Goal: Task Accomplishment & Management: Manage account settings

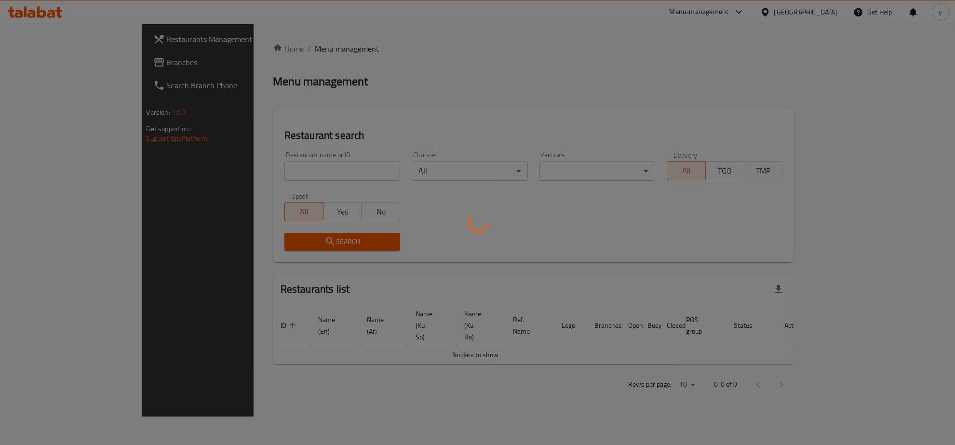
click at [142, 70] on div "Restaurants Management Branches Search Branch Phone Version: 1.0.0 Get support …" at bounding box center [478, 220] width 672 height 393
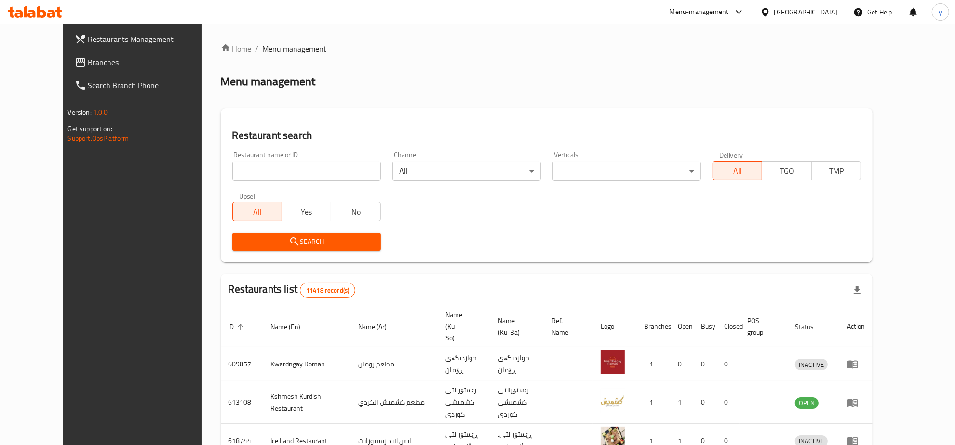
click at [109, 70] on link "Branches" at bounding box center [145, 62] width 156 height 23
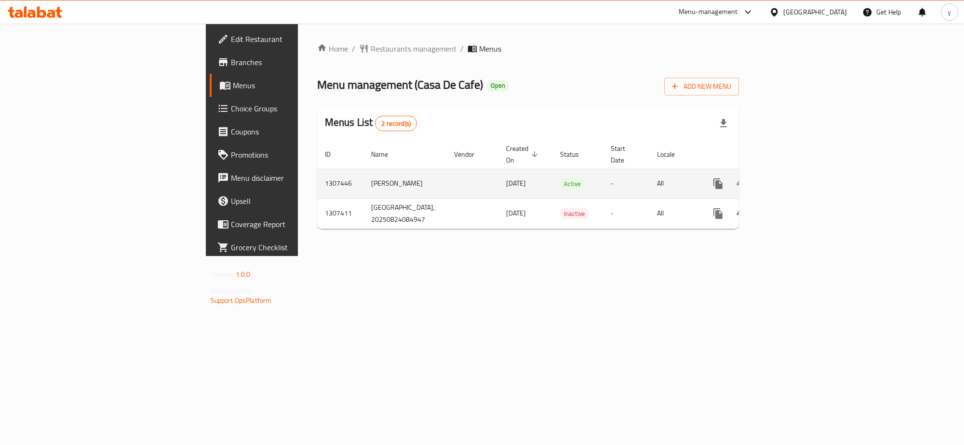
click at [792, 179] on icon "enhanced table" at bounding box center [787, 183] width 9 height 9
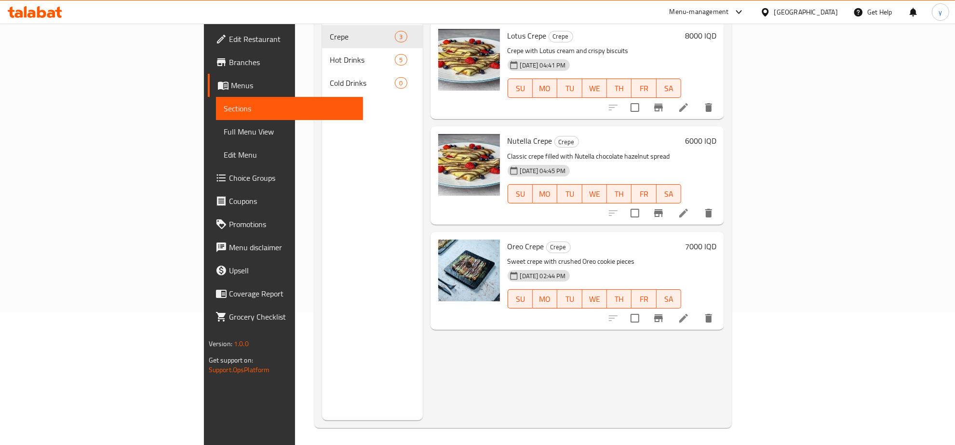
scroll to position [135, 0]
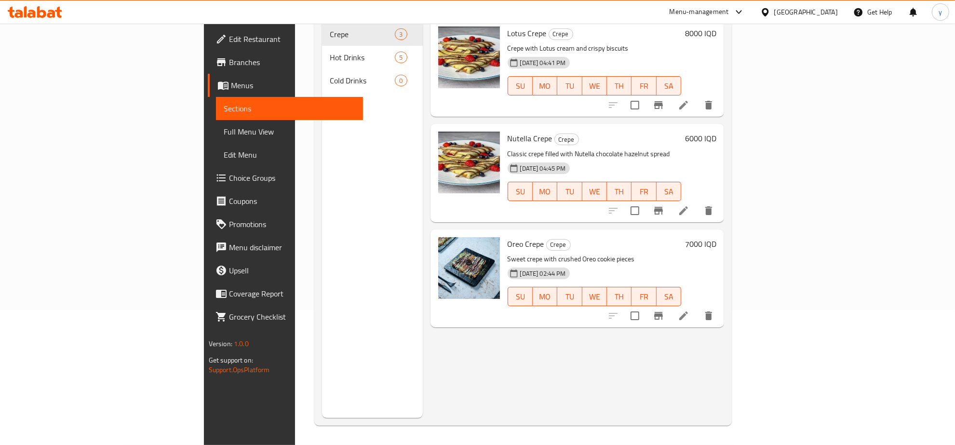
click at [697, 307] on li at bounding box center [683, 315] width 27 height 17
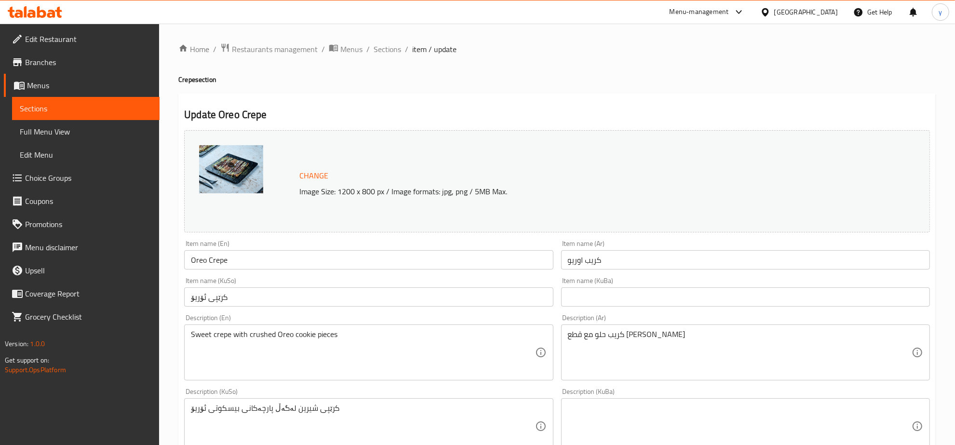
click at [492, 295] on input "کرێپی ئۆریۆ" at bounding box center [368, 296] width 369 height 19
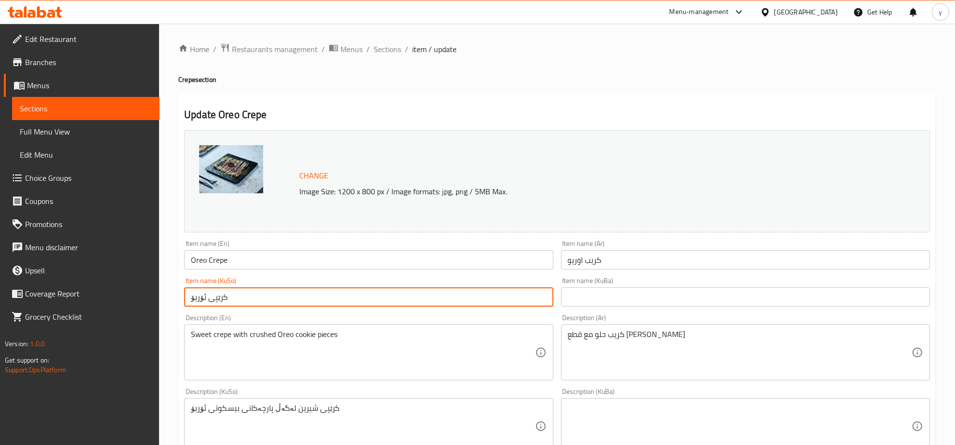
click at [492, 295] on input "کرێپی ئۆریۆ" at bounding box center [368, 296] width 369 height 19
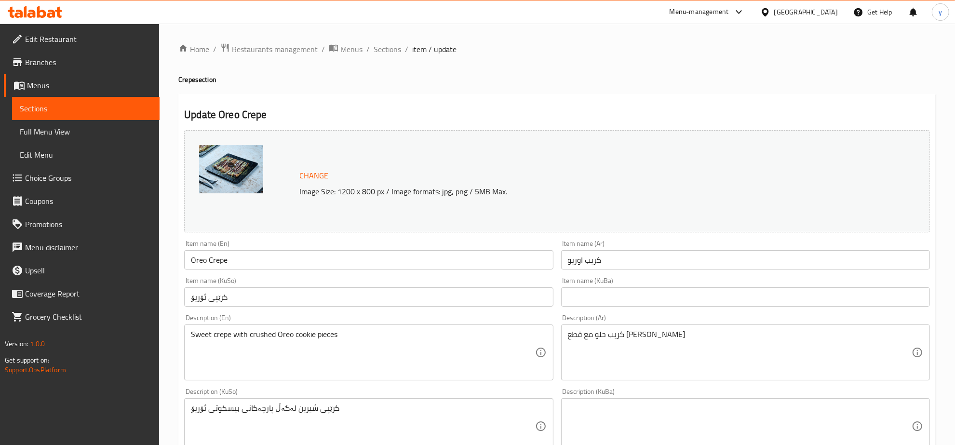
click at [489, 300] on input "کرێپی ئۆریۆ" at bounding box center [368, 296] width 369 height 19
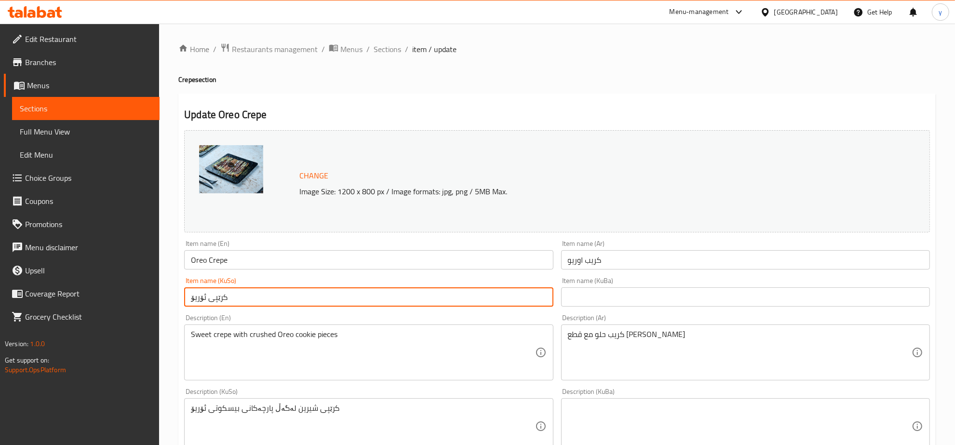
click at [489, 300] on input "کرێپی ئۆریۆ" at bounding box center [368, 296] width 369 height 19
click at [348, 263] on input "Oreo Crepe" at bounding box center [368, 259] width 369 height 19
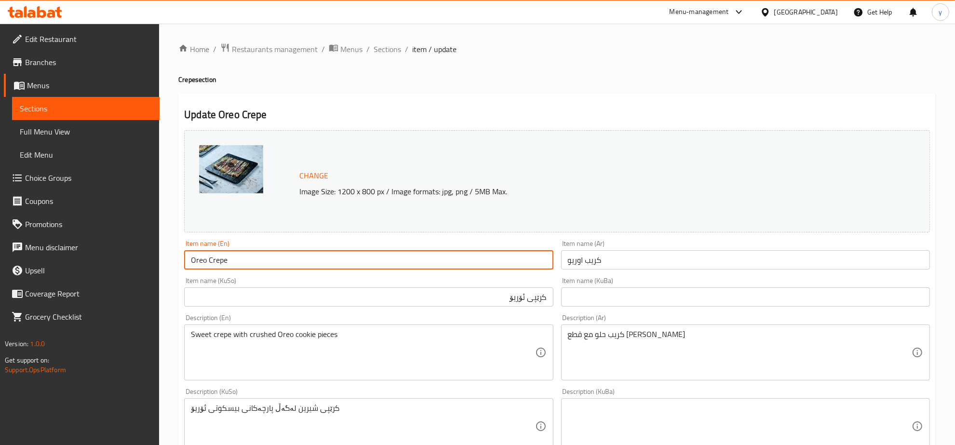
drag, startPoint x: 191, startPoint y: 263, endPoint x: 168, endPoint y: 265, distance: 23.2
click at [168, 265] on div "Home / Restaurants management / Menus / Sections / item / update Crepe section …" at bounding box center [557, 415] width 796 height 782
click at [263, 265] on input "Oreo Crepe" at bounding box center [368, 259] width 369 height 19
type input "Oreo Crepe"
click at [613, 263] on input "كريب اوريو" at bounding box center [745, 259] width 369 height 19
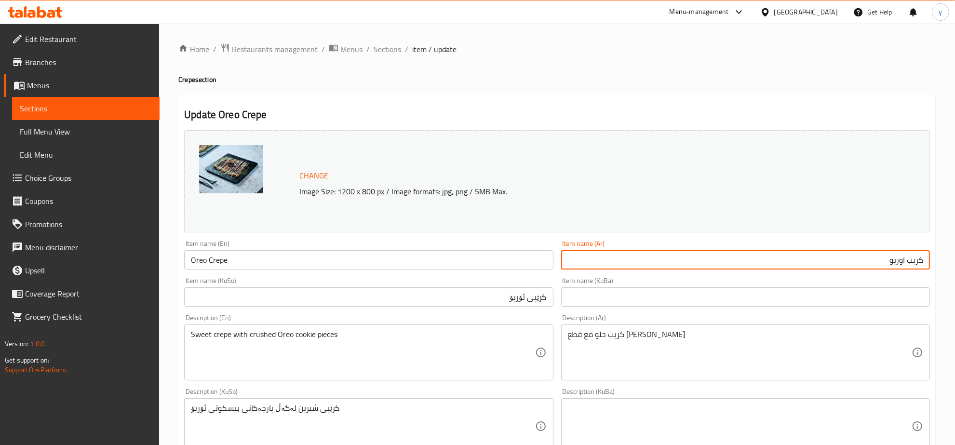
click at [905, 262] on input "كريب اوريو" at bounding box center [745, 259] width 369 height 19
type input "كريب أوريو"
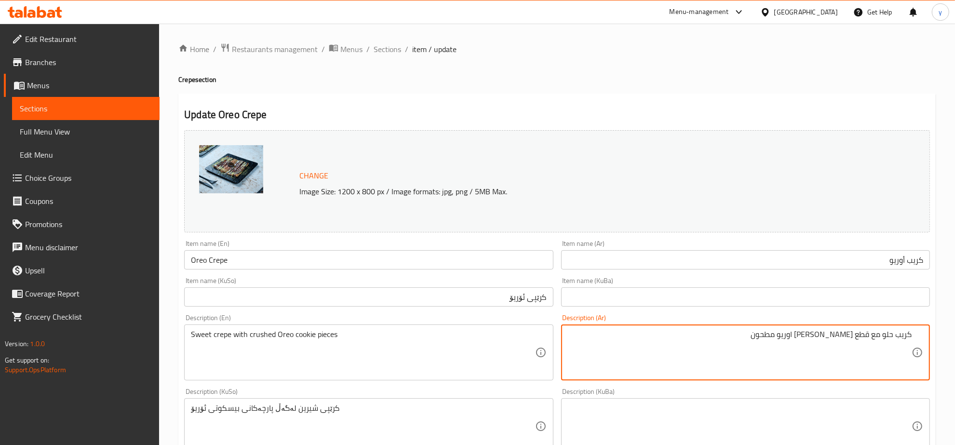
type textarea "كريب حلو مع قطع بسكوت اوريو مطحون"
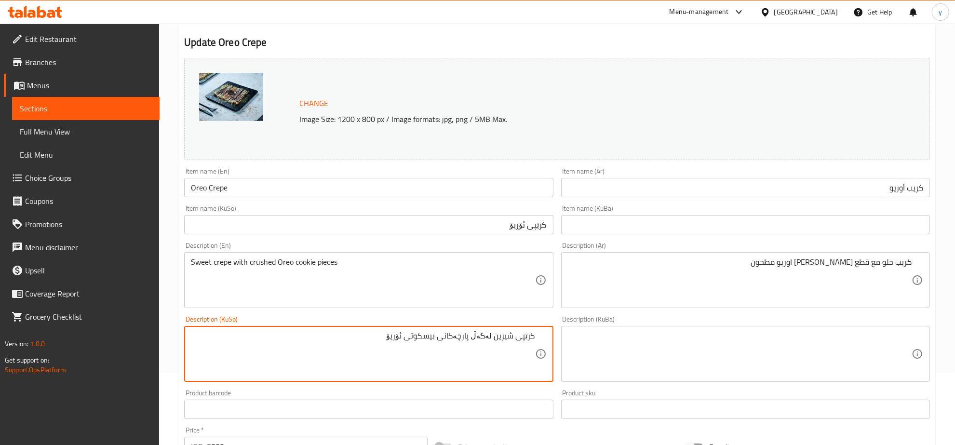
scroll to position [100, 0]
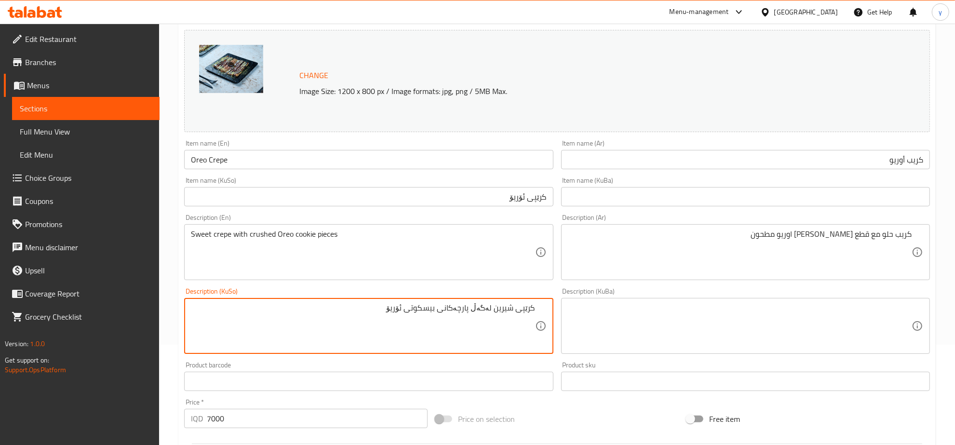
click at [461, 312] on textarea "کرێپی شیرین لەگەڵ پارچەکانی بیسکوتی ئۆریۆ" at bounding box center [363, 326] width 344 height 46
click at [453, 312] on textarea "کرێپی شیرین لەگەڵ پارچەکانی بیسکوتی ئۆریۆ" at bounding box center [363, 326] width 344 height 46
click at [442, 312] on textarea "کرێپی شیرین لەگەڵ پارچەکانی بیسکوتی ئۆریۆ" at bounding box center [363, 326] width 344 height 46
click at [442, 308] on textarea "کرێپی شیرین لەگەڵ پارچە بیسکوتی ئۆریۆ" at bounding box center [363, 326] width 344 height 46
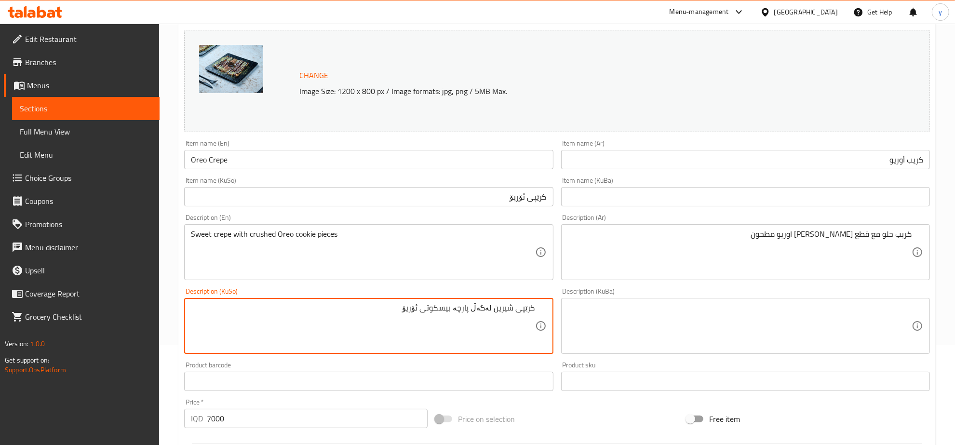
click at [442, 308] on textarea "کرێپی شیرین لەگەڵ پارچە بیسکوتی ئۆریۆ" at bounding box center [363, 326] width 344 height 46
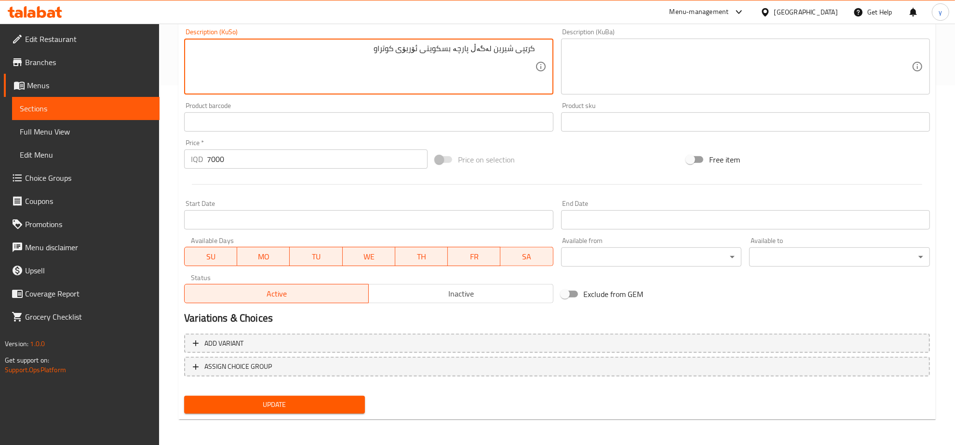
type textarea "کرێپی شیرین لەگەڵ پارچە بسکویتی ئۆریۆی کوتراو"
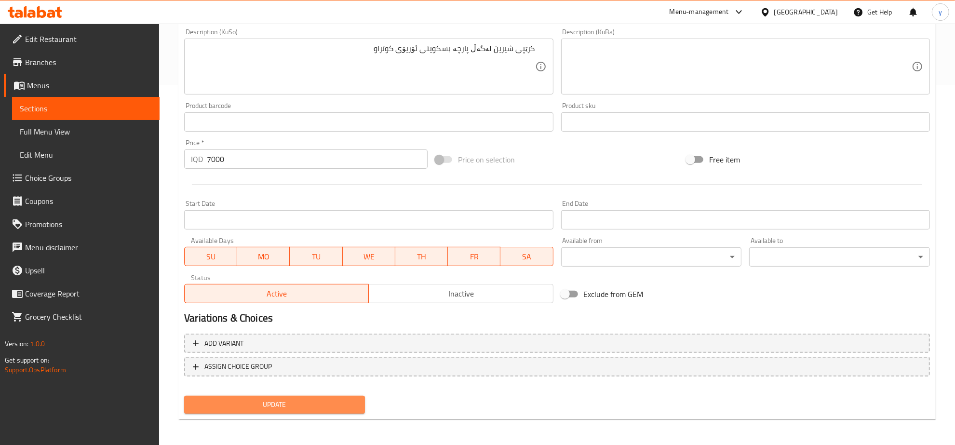
click at [307, 405] on span "Update" at bounding box center [274, 405] width 165 height 12
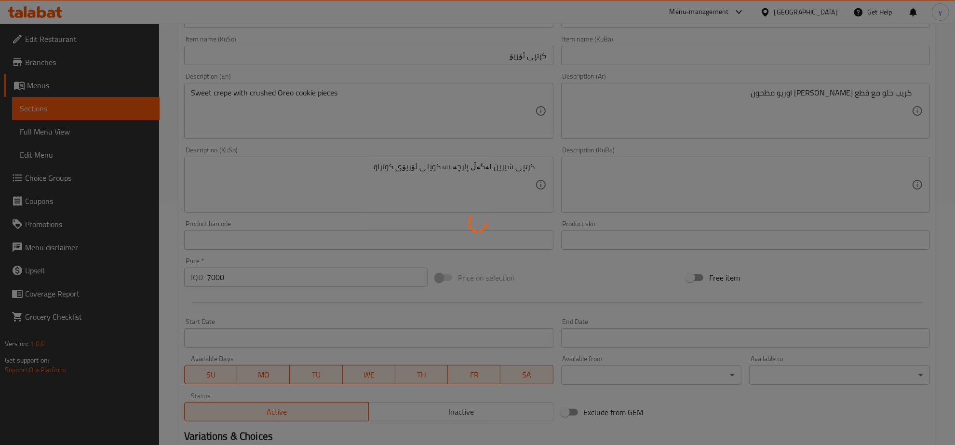
scroll to position [58, 0]
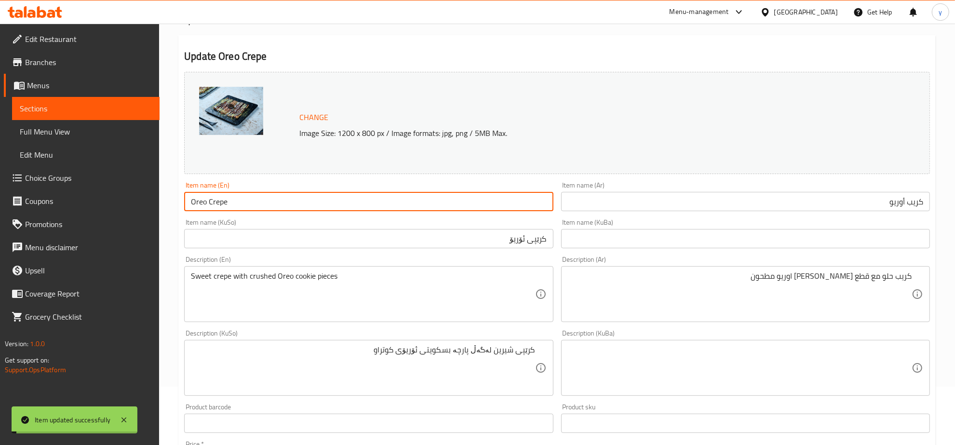
click at [266, 208] on input "Oreo Crepe" at bounding box center [368, 201] width 369 height 19
click at [47, 126] on span "Full Menu View" at bounding box center [86, 132] width 132 height 12
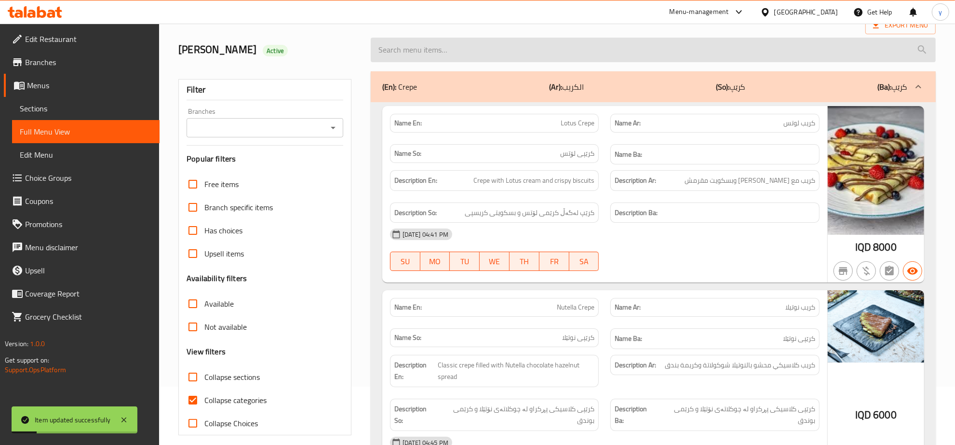
click at [432, 53] on input "search" at bounding box center [653, 50] width 565 height 25
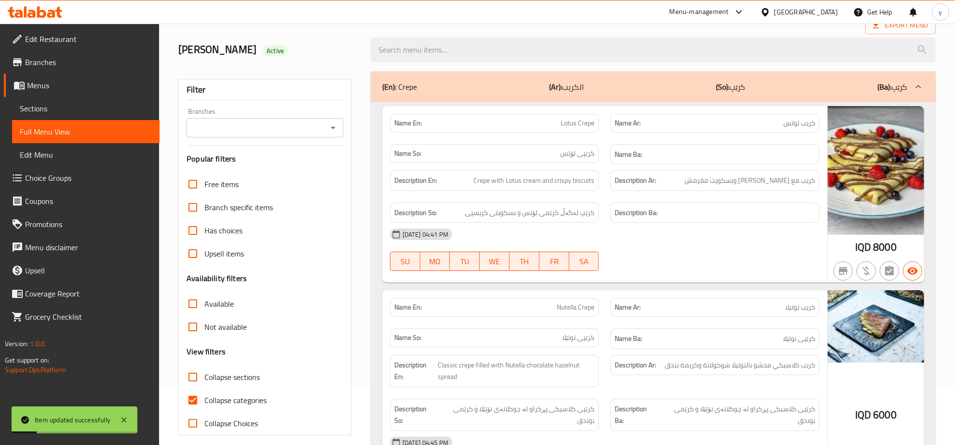
paste input "Oreo Crepe"
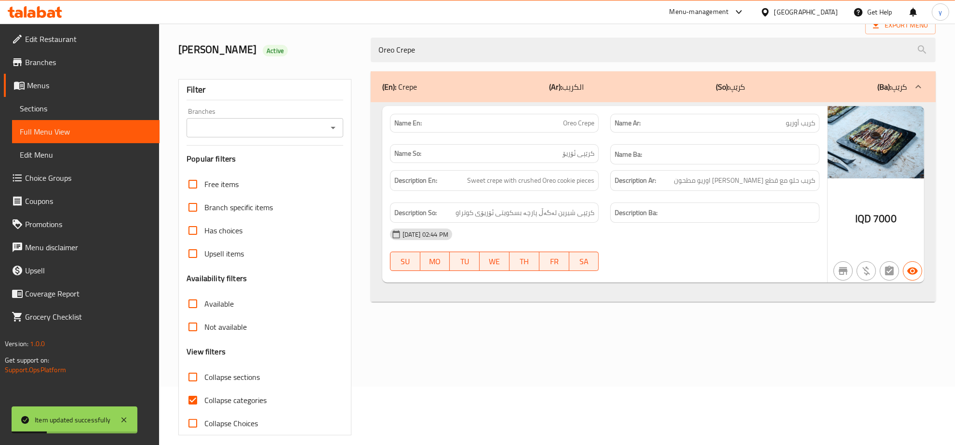
click at [328, 136] on div "Branches" at bounding box center [265, 127] width 157 height 19
type input "Oreo Crepe"
click at [330, 129] on icon "Open" at bounding box center [333, 128] width 12 height 12
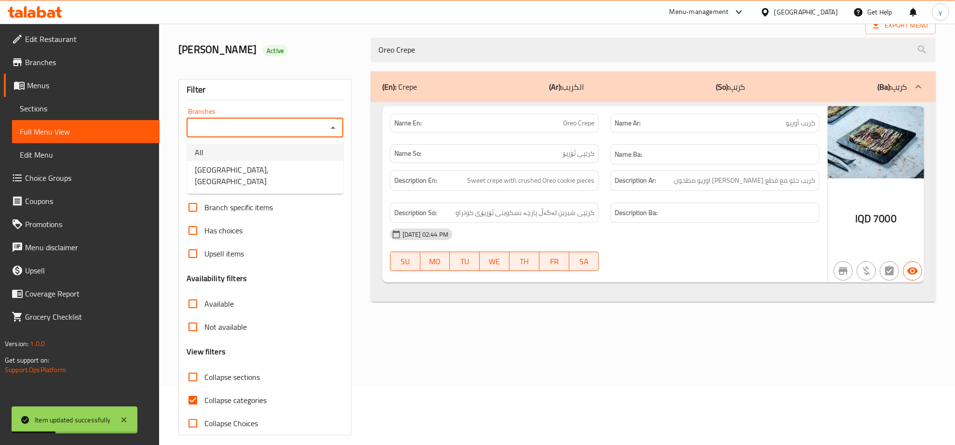
drag, startPoint x: 272, startPoint y: 154, endPoint x: 270, endPoint y: 169, distance: 15.1
click at [270, 169] on ul "All Casa De Cafe, Vital City" at bounding box center [265, 167] width 156 height 54
click at [270, 169] on li "Casa De Cafe, Vital City" at bounding box center [265, 175] width 156 height 29
type input "Casa De Cafe, Vital City"
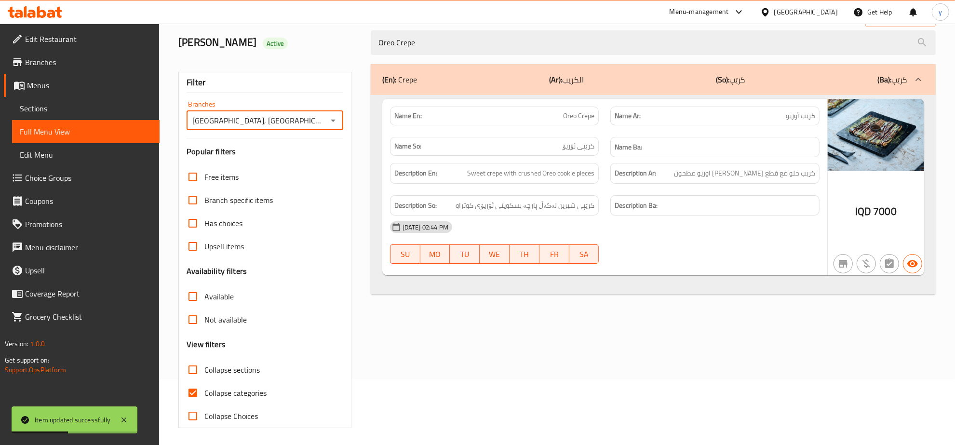
scroll to position [68, 0]
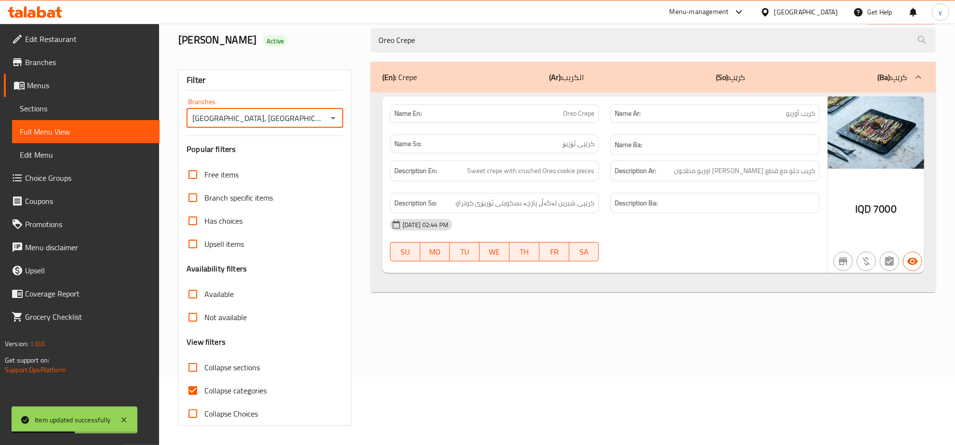
click at [190, 383] on input "Collapse categories" at bounding box center [192, 390] width 23 height 23
checkbox input "false"
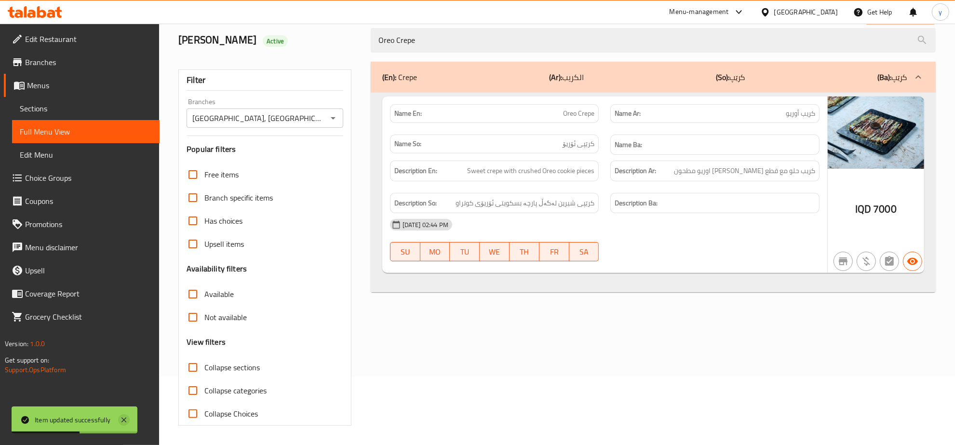
click at [126, 420] on icon at bounding box center [124, 420] width 12 height 12
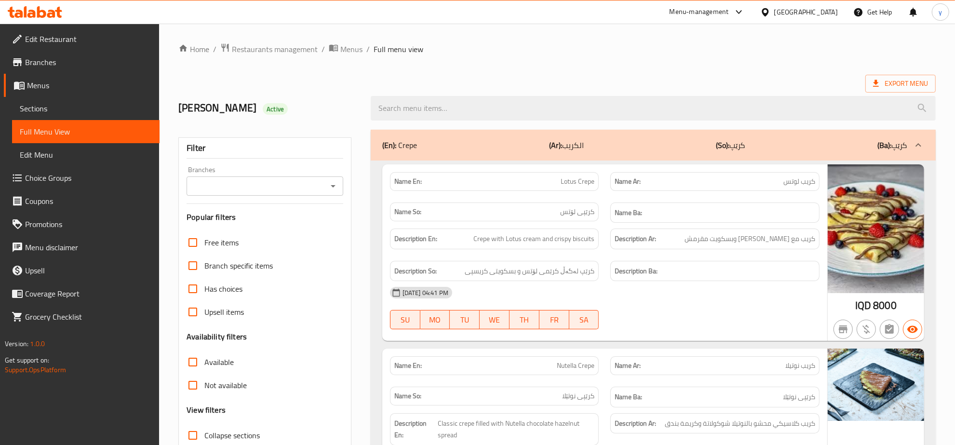
click at [465, 106] on input "search" at bounding box center [653, 108] width 565 height 25
paste input "Cappuccino"
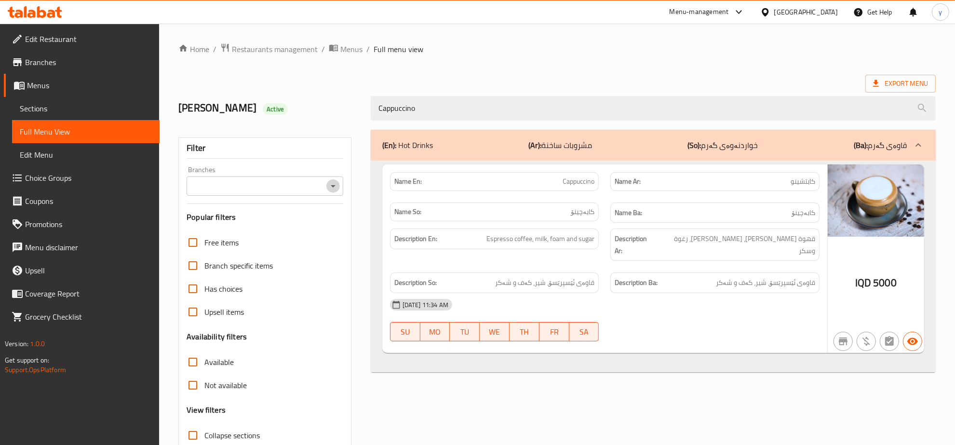
click at [335, 184] on icon "Open" at bounding box center [333, 186] width 12 height 12
type input "Cappuccino"
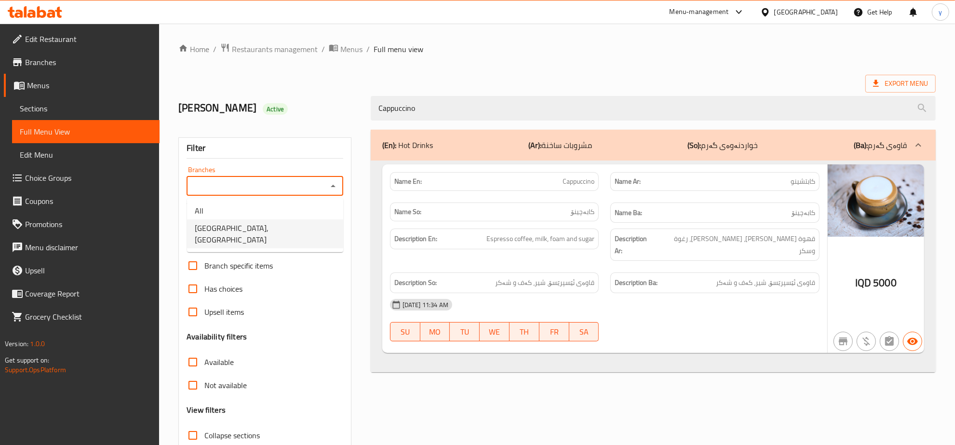
click at [295, 225] on li "Casa De Cafe, Vital City" at bounding box center [265, 233] width 156 height 29
type input "Casa De Cafe, Vital City"
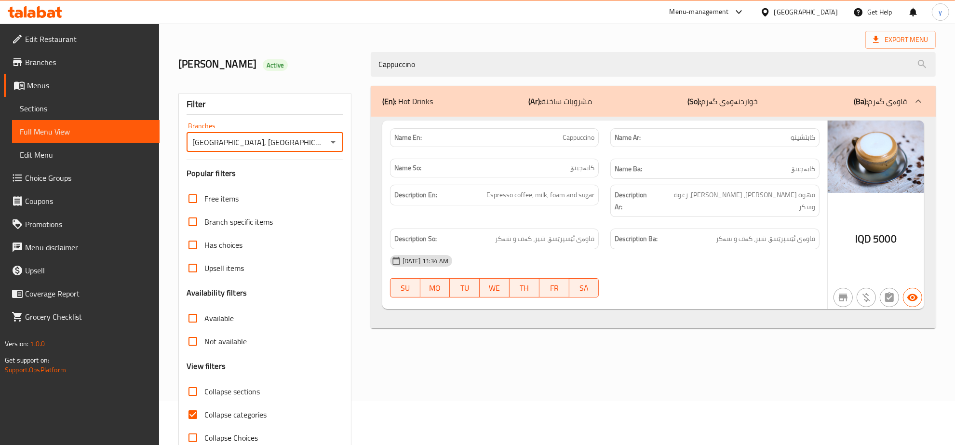
scroll to position [68, 0]
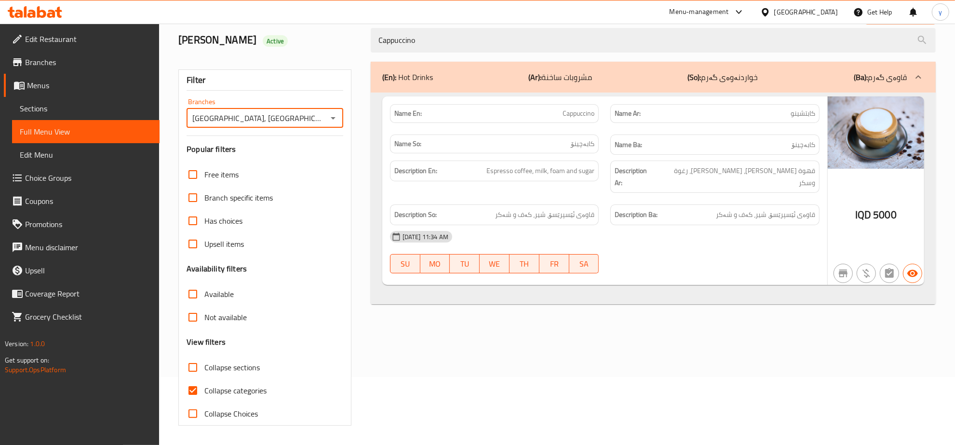
drag, startPoint x: 186, startPoint y: 393, endPoint x: 225, endPoint y: 386, distance: 39.2
click at [188, 393] on input "Collapse categories" at bounding box center [192, 390] width 23 height 23
checkbox input "false"
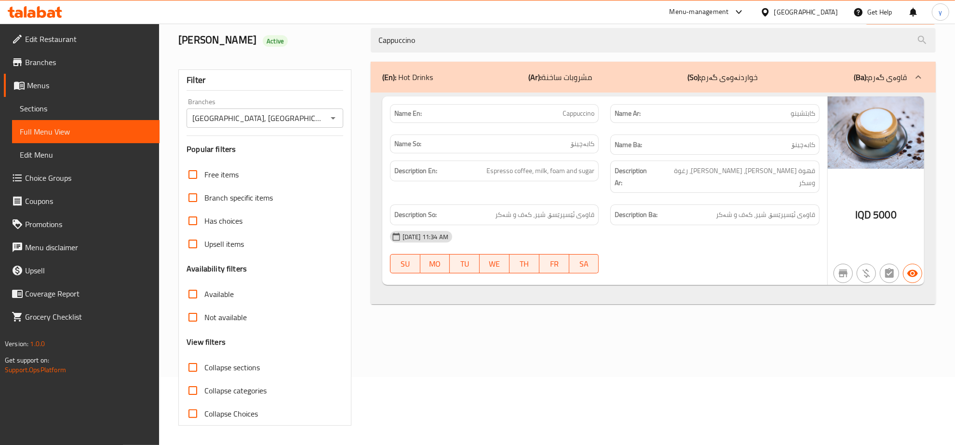
scroll to position [0, 0]
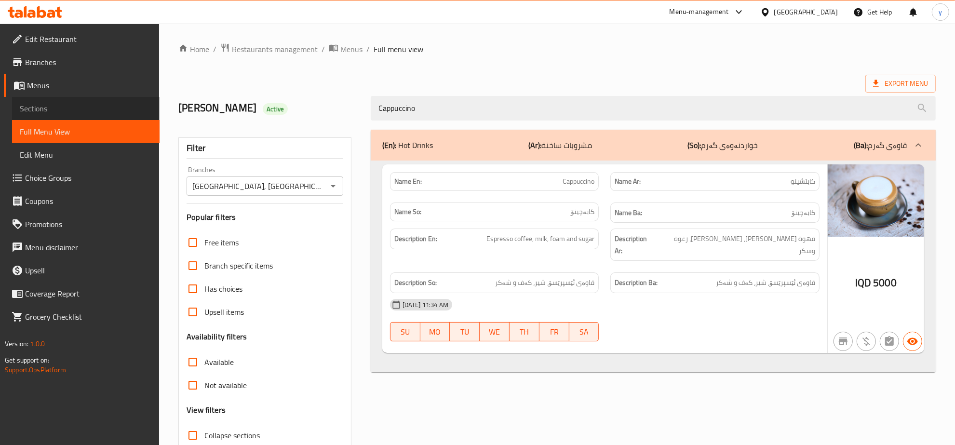
click at [109, 107] on span "Sections" at bounding box center [86, 109] width 132 height 12
